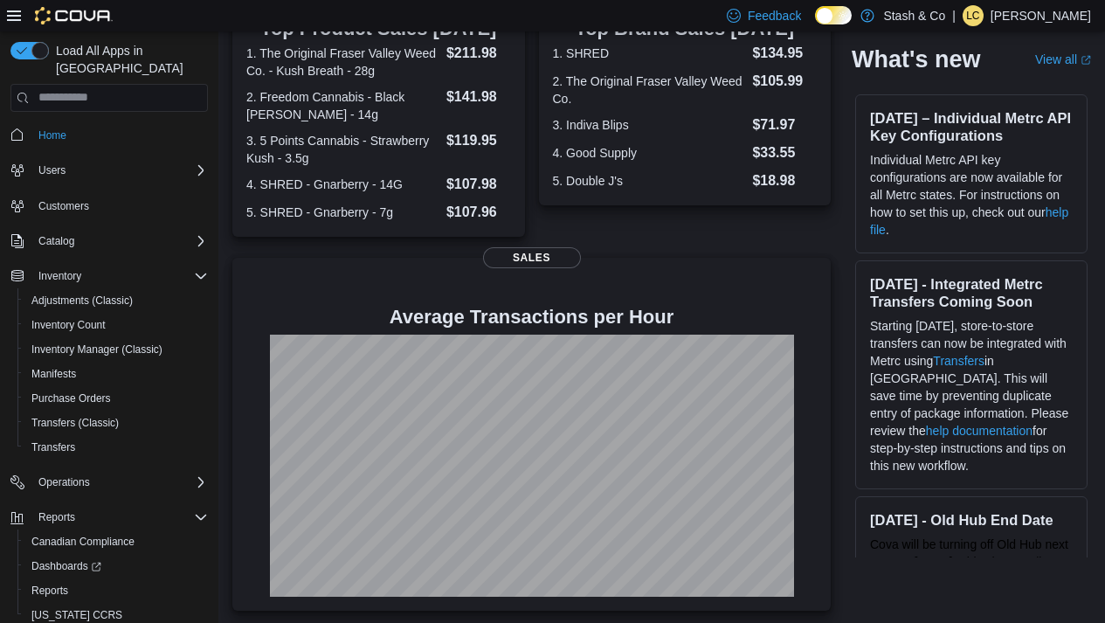
scroll to position [404, 0]
click at [58, 583] on span "Reports" at bounding box center [49, 590] width 37 height 14
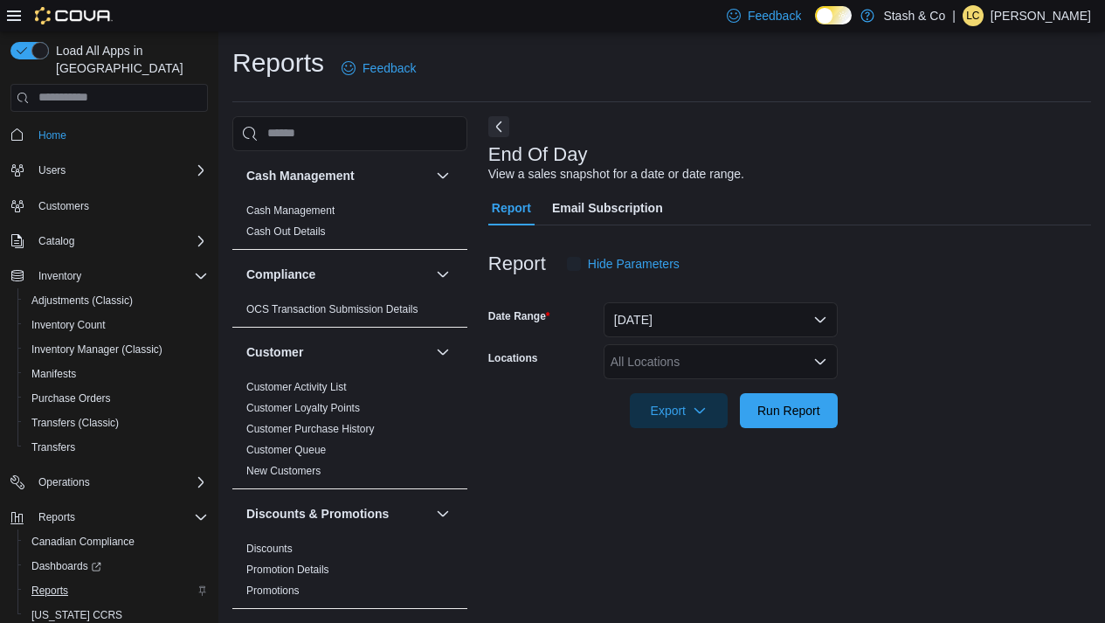
scroll to position [8, 0]
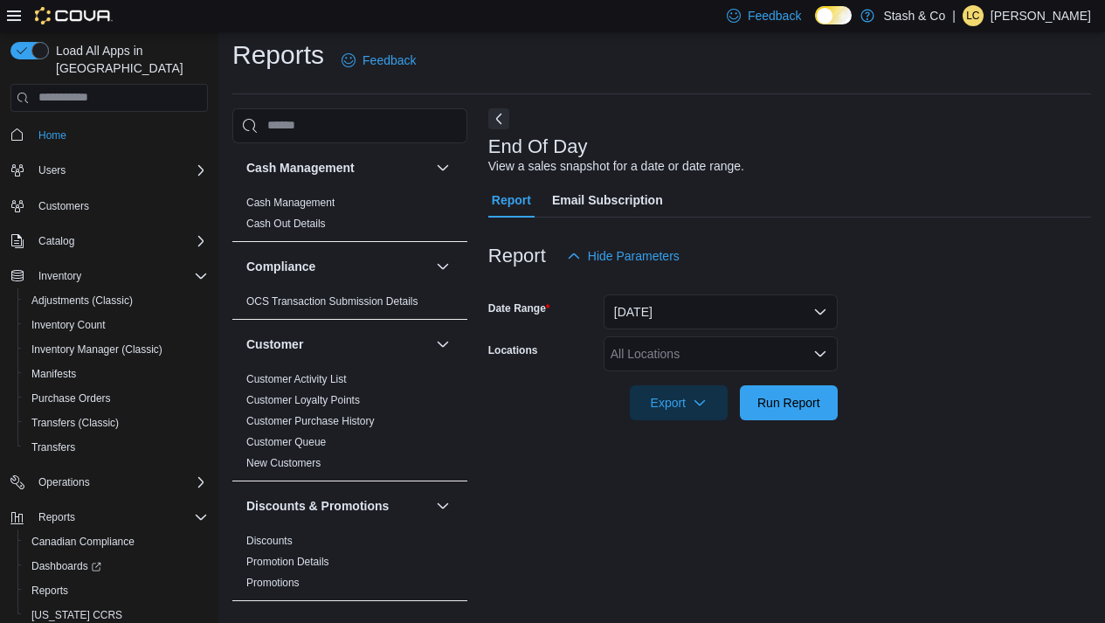
click at [644, 342] on div "All Locations" at bounding box center [721, 353] width 234 height 35
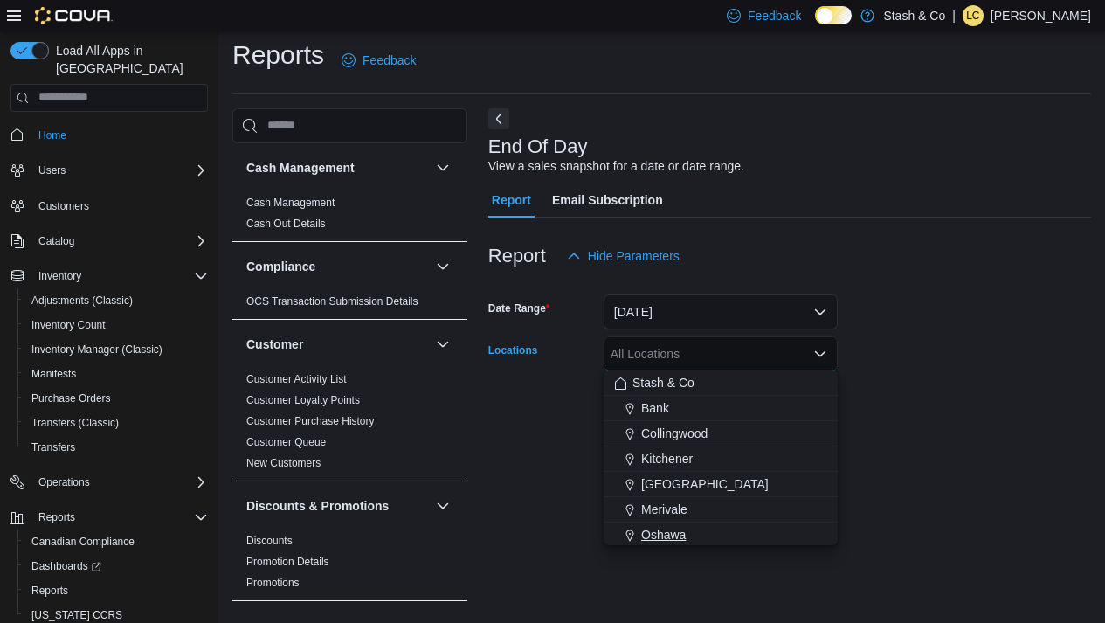
click at [678, 533] on span "Oshawa" at bounding box center [663, 534] width 45 height 17
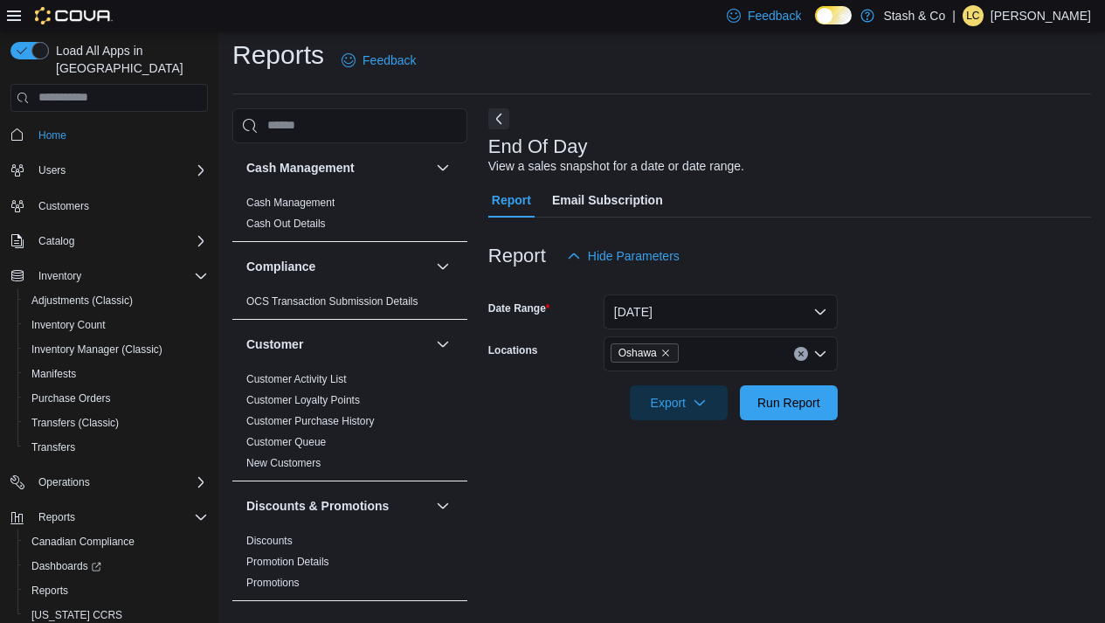
click at [939, 475] on div "End Of Day View a sales snapshot for a date or date range. Report Email Subscri…" at bounding box center [789, 359] width 603 height 502
